Goal: Information Seeking & Learning: Check status

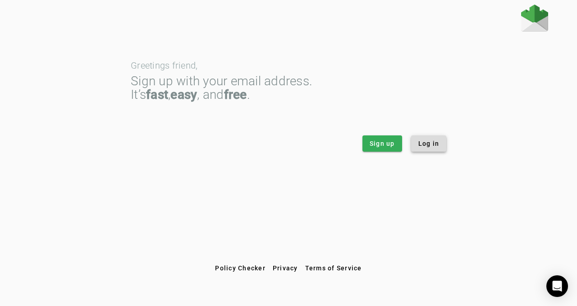
click at [426, 143] on span "Log in" at bounding box center [428, 143] width 21 height 9
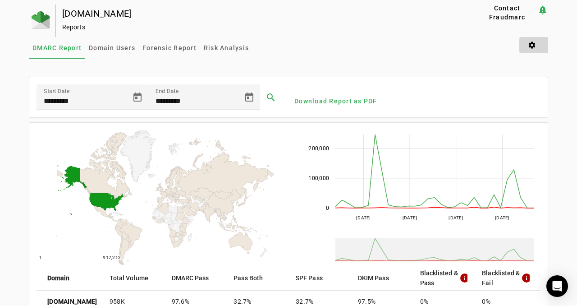
click at [534, 40] on span at bounding box center [533, 45] width 29 height 22
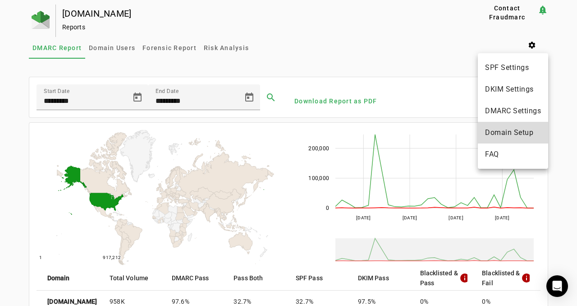
click at [516, 127] on button "Domain Setup" at bounding box center [513, 133] width 70 height 22
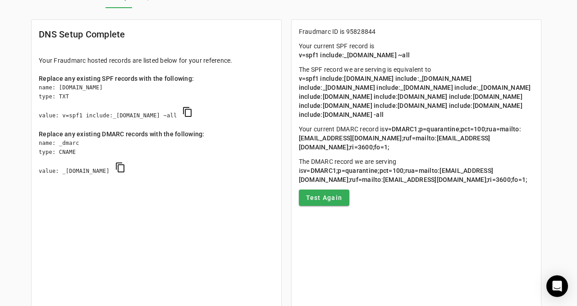
scroll to position [49, 0]
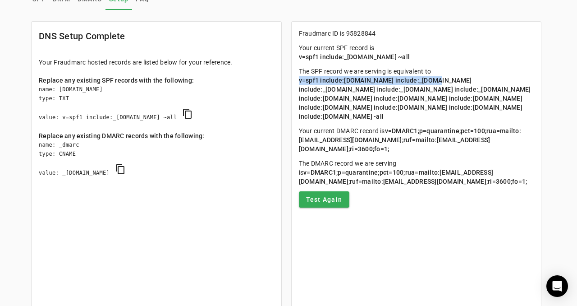
drag, startPoint x: 299, startPoint y: 82, endPoint x: 434, endPoint y: 81, distance: 135.6
click at [434, 81] on span "v=spf1 include:[DOMAIN_NAME] include:_[DOMAIN_NAME] include:_[DOMAIN_NAME] incl…" at bounding box center [415, 98] width 233 height 43
drag, startPoint x: 450, startPoint y: 115, endPoint x: 301, endPoint y: 81, distance: 152.9
click at [301, 81] on p "The SPF record we are serving is equivalent to v=spf1 include:[DOMAIN_NAME] inc…" at bounding box center [416, 94] width 235 height 54
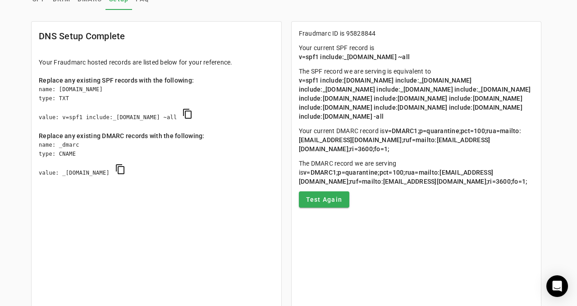
copy span "v=spf1 include:[DOMAIN_NAME] include:_[DOMAIN_NAME] include:_[DOMAIN_NAME] incl…"
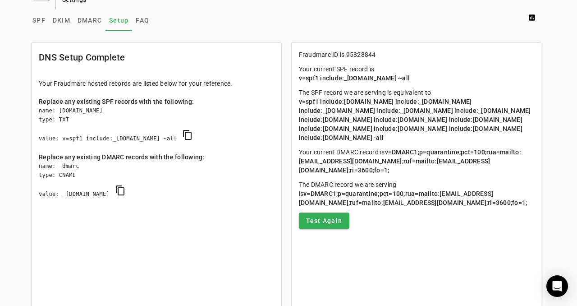
scroll to position [0, 0]
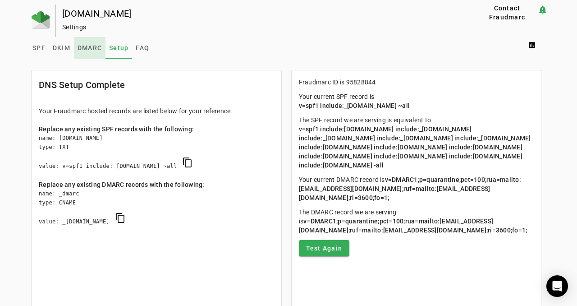
click at [88, 46] on span "DMARC" at bounding box center [90, 48] width 24 height 6
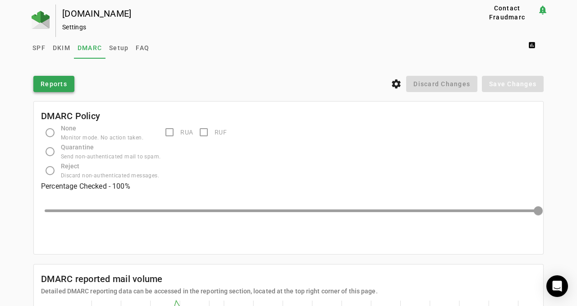
click at [47, 84] on span "Reports" at bounding box center [54, 83] width 27 height 9
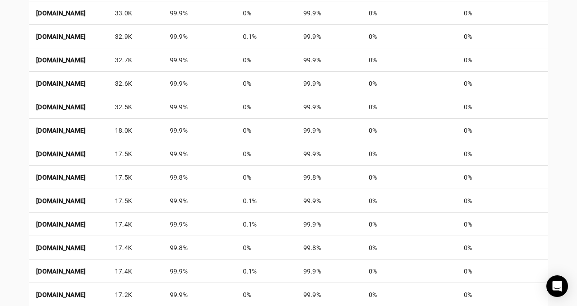
scroll to position [477, 0]
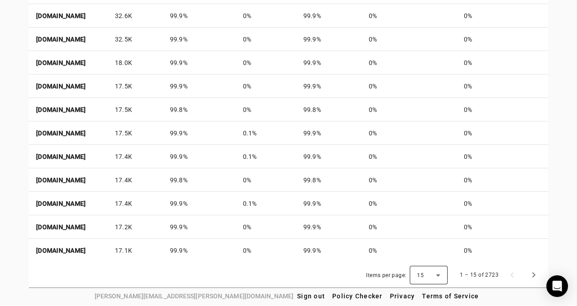
click at [442, 274] on icon at bounding box center [438, 274] width 11 height 11
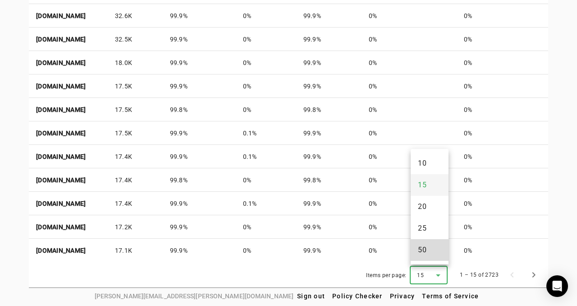
click at [427, 256] on mat-option "50" at bounding box center [430, 250] width 38 height 22
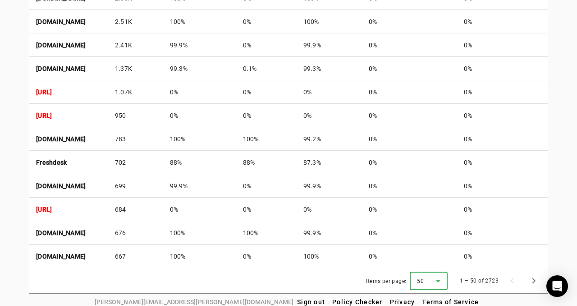
scroll to position [1297, 0]
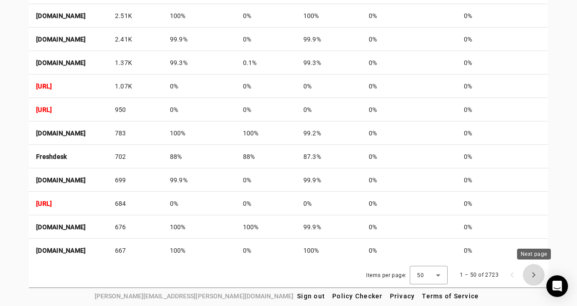
click at [532, 272] on span "Next page" at bounding box center [534, 275] width 22 height 22
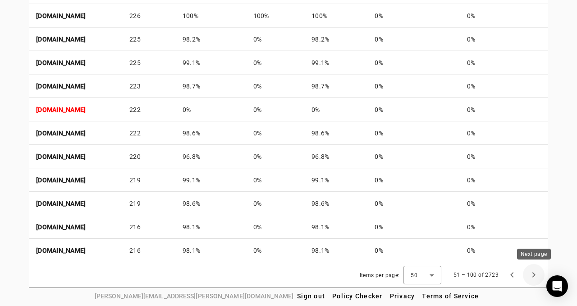
click at [534, 269] on span "Next page" at bounding box center [534, 275] width 22 height 22
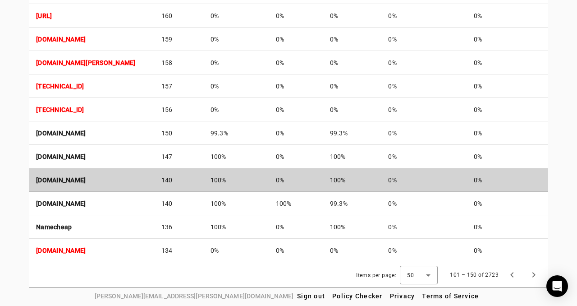
click at [269, 180] on td "100%" at bounding box center [235, 179] width 65 height 23
